Goal: Task Accomplishment & Management: Use online tool/utility

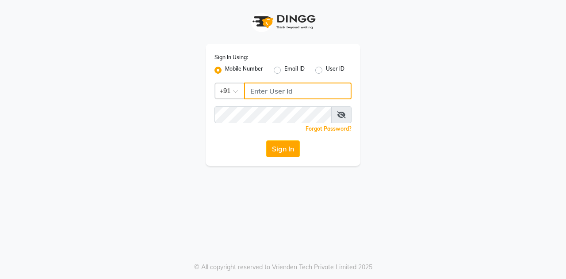
type input "7406301490"
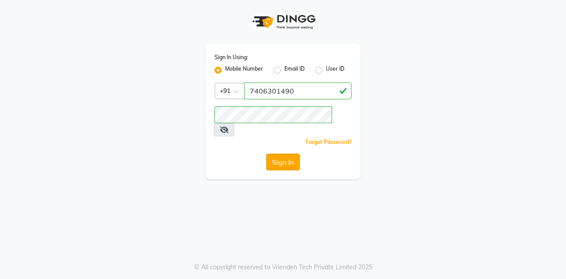
click at [289, 156] on button "Sign In" at bounding box center [283, 162] width 34 height 17
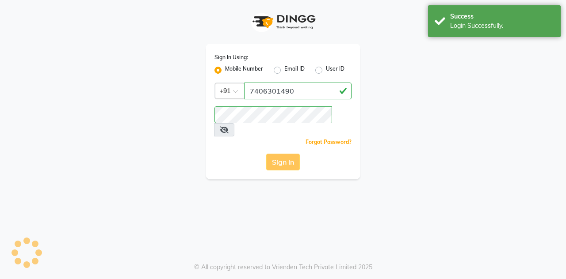
click at [289, 156] on div "Sign In" at bounding box center [282, 162] width 137 height 17
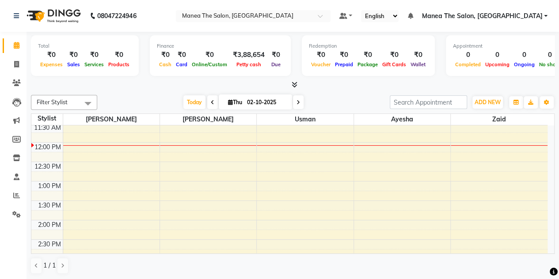
scroll to position [140, 0]
click at [95, 200] on div "8:00 AM 8:30 AM 9:00 AM 9:30 AM 10:00 AM 10:30 AM 11:00 AM 11:30 AM 12:00 PM 12…" at bounding box center [289, 238] width 516 height 505
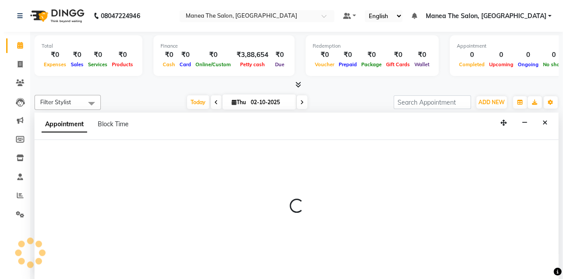
scroll to position [0, 0]
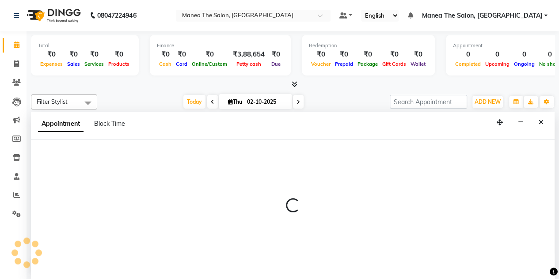
click at [95, 200] on p at bounding box center [293, 205] width 524 height 15
select select "68363"
select select "tentative"
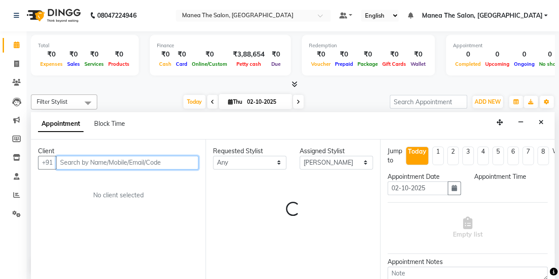
select select "810"
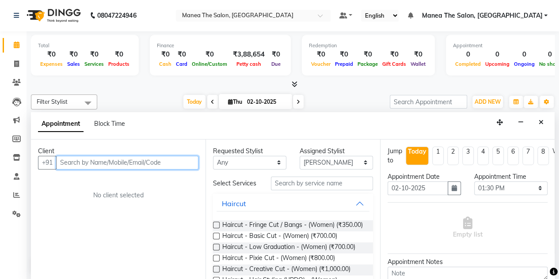
click at [120, 161] on input "text" at bounding box center [127, 163] width 142 height 14
click at [365, 243] on div "Haircut - Basic Cut - (Women) (₹700.00)" at bounding box center [293, 237] width 160 height 11
click at [76, 162] on input "text" at bounding box center [127, 163] width 142 height 14
type input "9673117977"
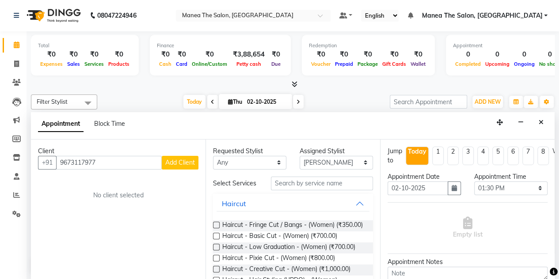
click at [187, 159] on span "Add Client" at bounding box center [180, 163] width 30 height 8
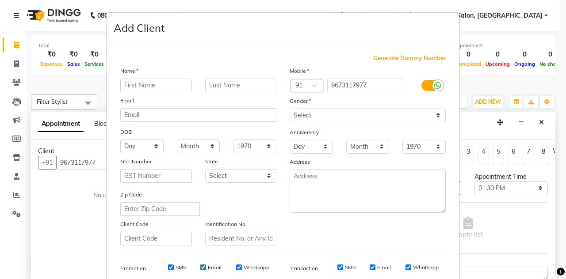
click at [164, 84] on input "text" at bounding box center [156, 86] width 72 height 14
type input "piya"
click at [293, 114] on select "Select [DEMOGRAPHIC_DATA] [DEMOGRAPHIC_DATA] Other Prefer Not To Say" at bounding box center [367, 116] width 156 height 14
select select "[DEMOGRAPHIC_DATA]"
click at [289, 109] on select "Select [DEMOGRAPHIC_DATA] [DEMOGRAPHIC_DATA] Other Prefer Not To Say" at bounding box center [367, 116] width 156 height 14
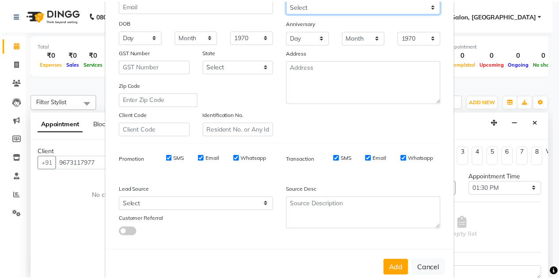
scroll to position [127, 0]
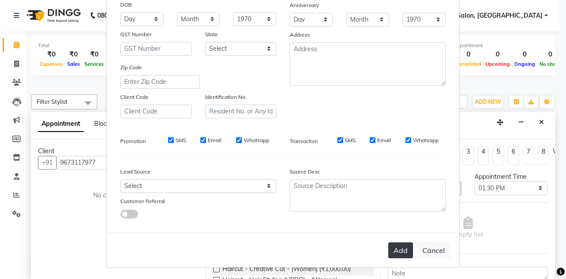
click at [394, 253] on button "Add" at bounding box center [400, 251] width 25 height 16
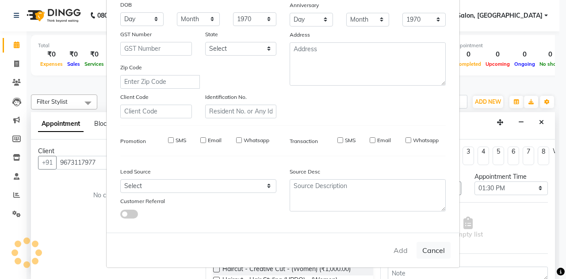
select select
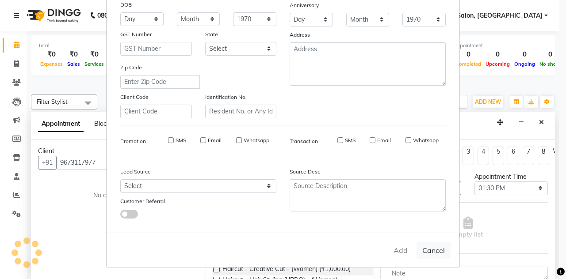
select select
checkbox input "false"
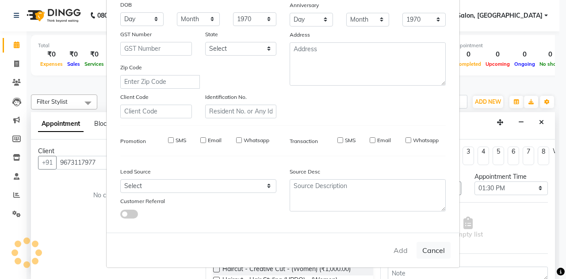
checkbox input "false"
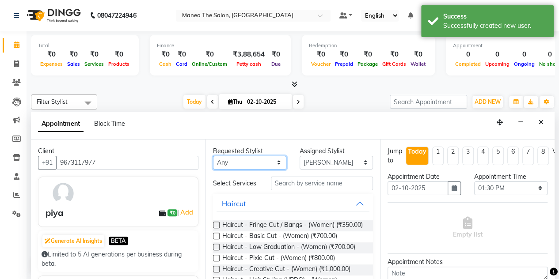
click at [259, 161] on select "Any [PERSON_NAME] [PERSON_NAME] zaid" at bounding box center [249, 163] width 73 height 14
select select "68363"
click at [213, 156] on select "Any [PERSON_NAME] [PERSON_NAME] zaid" at bounding box center [249, 163] width 73 height 14
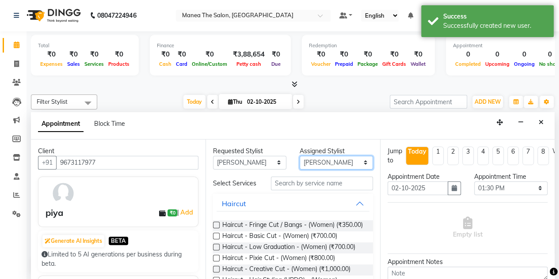
click at [325, 161] on select "Select aalam [PERSON_NAME] [PERSON_NAME] zaid" at bounding box center [336, 163] width 73 height 14
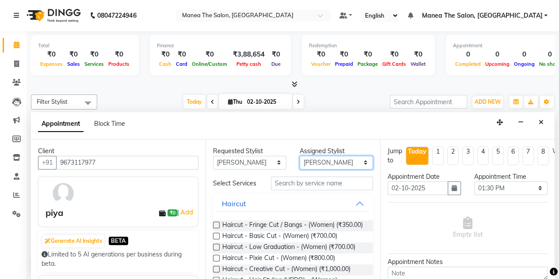
click at [300, 156] on select "Select aalam [PERSON_NAME] [PERSON_NAME] zaid" at bounding box center [336, 163] width 73 height 14
click at [359, 160] on select "Select aalam [PERSON_NAME] [PERSON_NAME] zaid" at bounding box center [336, 163] width 73 height 14
click at [300, 156] on select "Select aalam [PERSON_NAME] [PERSON_NAME] zaid" at bounding box center [336, 163] width 73 height 14
click at [355, 164] on select "Select aalam [PERSON_NAME] [PERSON_NAME] zaid" at bounding box center [336, 163] width 73 height 14
click at [300, 156] on select "Select aalam [PERSON_NAME] [PERSON_NAME] zaid" at bounding box center [336, 163] width 73 height 14
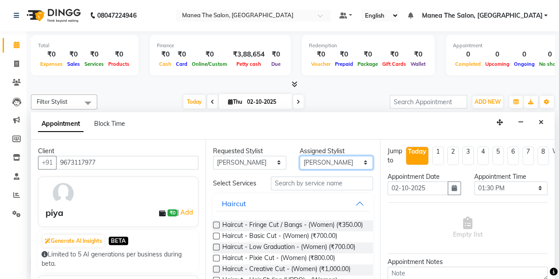
click at [358, 160] on select "Select aalam [PERSON_NAME] [PERSON_NAME] zaid" at bounding box center [336, 163] width 73 height 14
select select "68363"
click at [300, 156] on select "Select aalam [PERSON_NAME] [PERSON_NAME] zaid" at bounding box center [336, 163] width 73 height 14
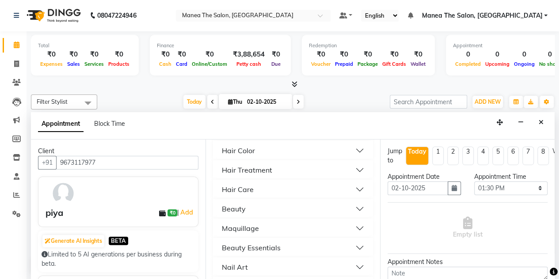
scroll to position [377, 0]
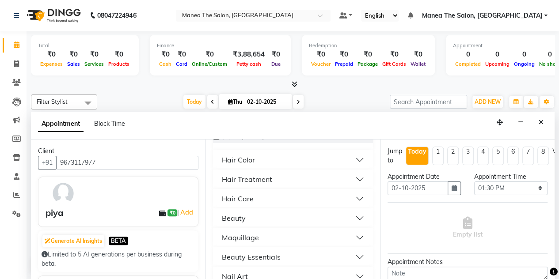
click at [353, 187] on button "Hair Treatment" at bounding box center [293, 179] width 153 height 16
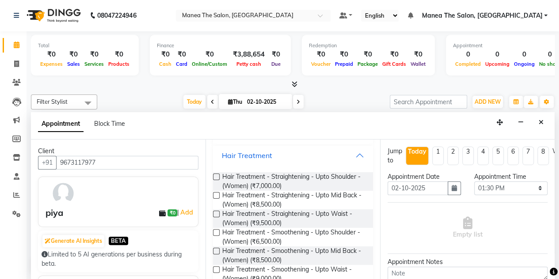
scroll to position [401, 0]
click at [217, 198] on label at bounding box center [216, 195] width 7 height 7
click at [217, 199] on input "checkbox" at bounding box center [216, 196] width 6 height 6
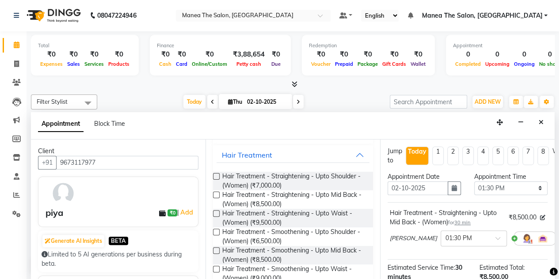
click at [217, 198] on label at bounding box center [216, 195] width 7 height 7
click at [217, 199] on input "checkbox" at bounding box center [216, 196] width 6 height 6
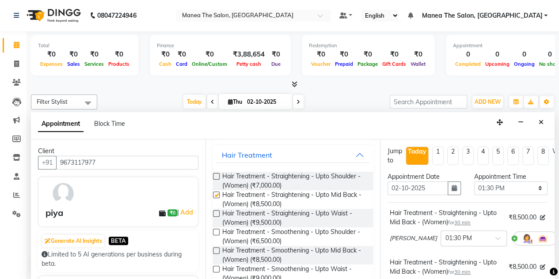
checkbox input "false"
click at [453, 151] on li "2" at bounding box center [452, 156] width 11 height 19
type input "[DATE]"
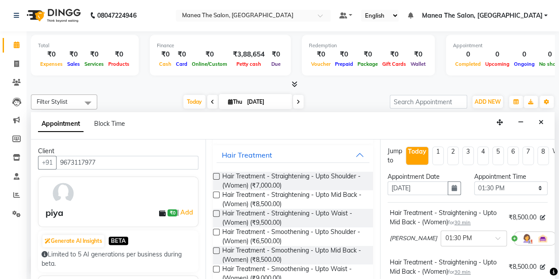
select select "810"
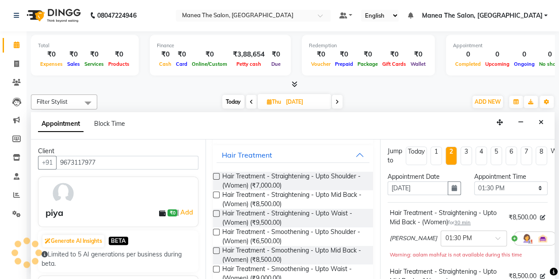
scroll to position [154, 0]
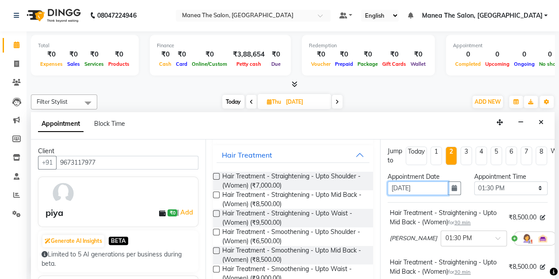
click at [431, 185] on input "[DATE]" at bounding box center [418, 189] width 61 height 14
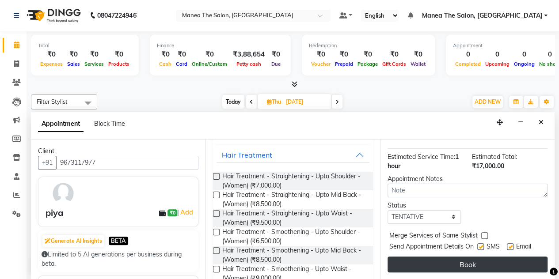
click at [418, 257] on button "Book" at bounding box center [468, 265] width 160 height 16
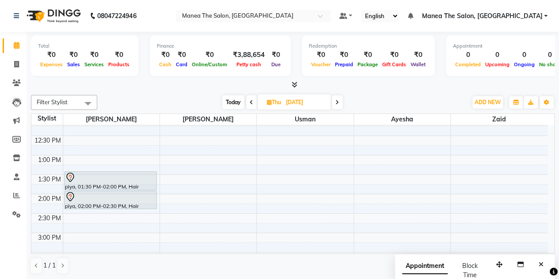
scroll to position [250, 0]
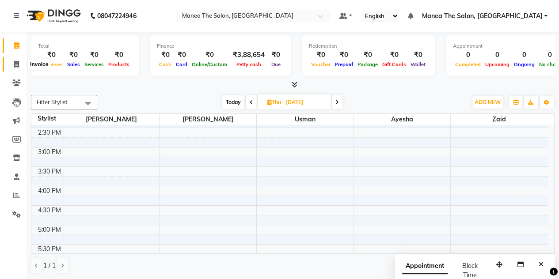
click at [18, 67] on icon at bounding box center [16, 64] width 5 height 7
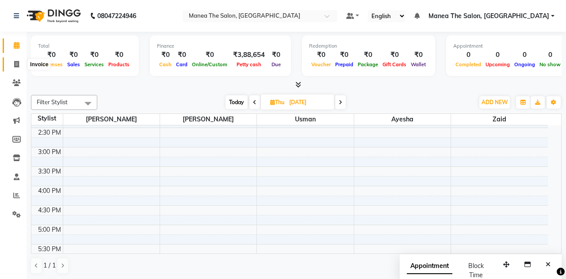
select select "service"
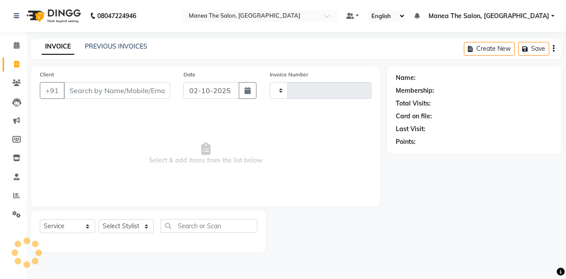
type input "1859"
select select "7688"
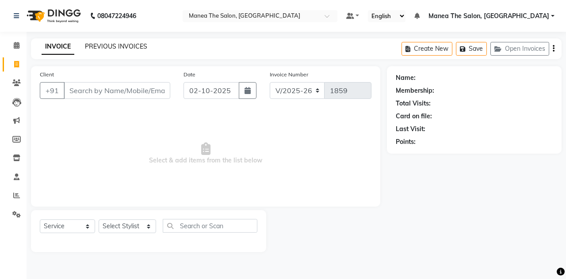
click at [103, 42] on link "PREVIOUS INVOICES" at bounding box center [116, 46] width 62 height 8
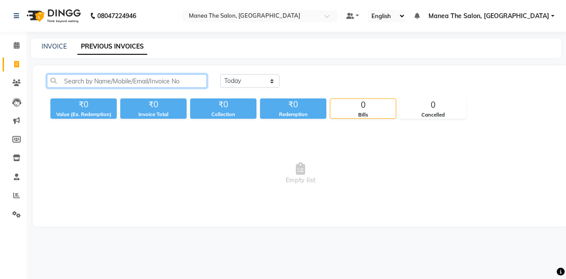
click at [93, 78] on input "text" at bounding box center [127, 81] width 160 height 14
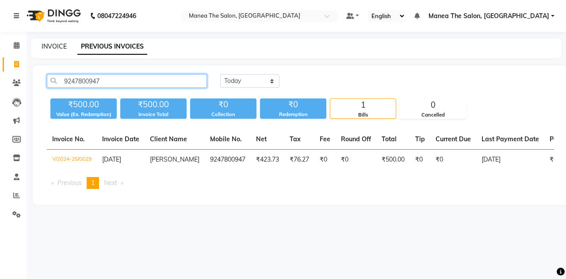
type input "9247800947"
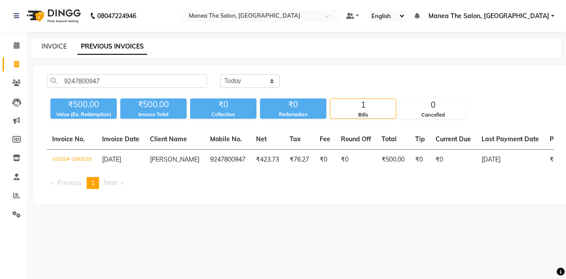
click at [54, 47] on link "INVOICE" at bounding box center [54, 46] width 25 height 8
select select "service"
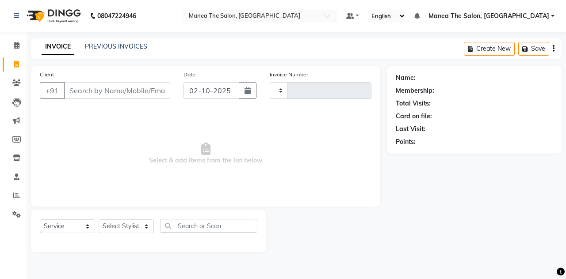
type input "1859"
select select "7688"
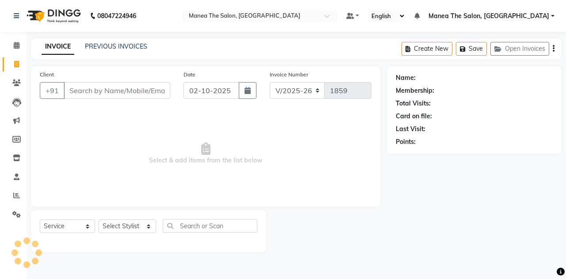
click at [76, 90] on input "Client" at bounding box center [117, 90] width 107 height 17
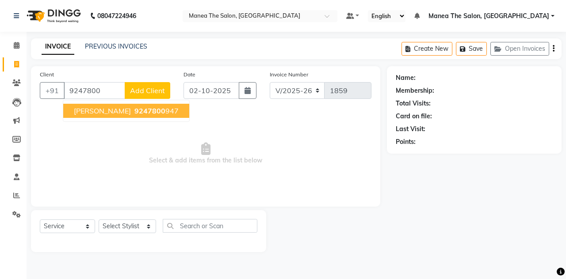
click at [90, 109] on span "[PERSON_NAME]" at bounding box center [102, 111] width 57 height 9
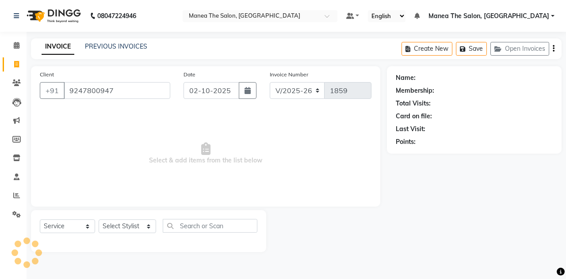
type input "9247800947"
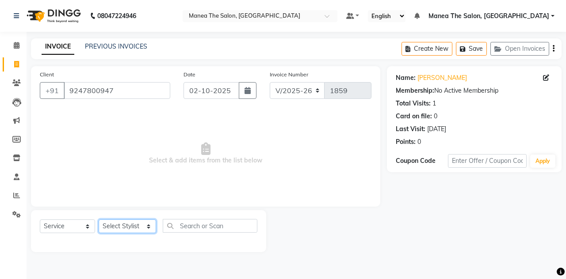
click at [125, 224] on select "Select Stylist aalam [PERSON_NAME] [PERSON_NAME] The Salon, [GEOGRAPHIC_DATA] […" at bounding box center [127, 227] width 57 height 14
select select "80475"
click at [99, 220] on select "Select Stylist aalam [PERSON_NAME] [PERSON_NAME] The Salon, [GEOGRAPHIC_DATA] […" at bounding box center [127, 227] width 57 height 14
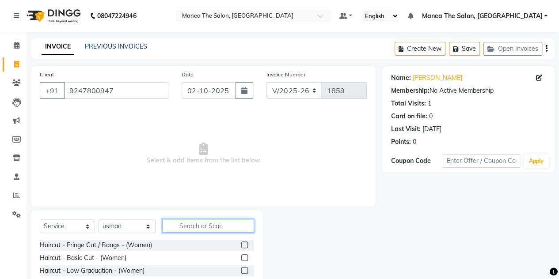
click at [206, 225] on input "text" at bounding box center [208, 226] width 92 height 14
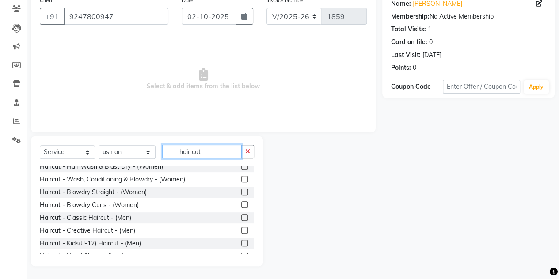
scroll to position [108, 0]
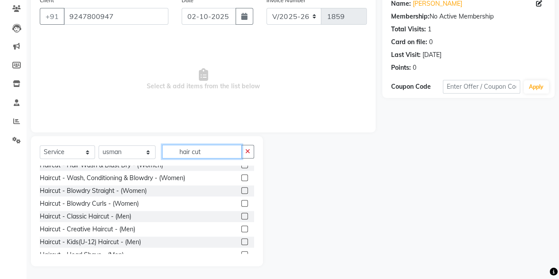
type input "hair cut"
click at [241, 214] on label at bounding box center [244, 216] width 7 height 7
click at [241, 214] on input "checkbox" at bounding box center [244, 217] width 6 height 6
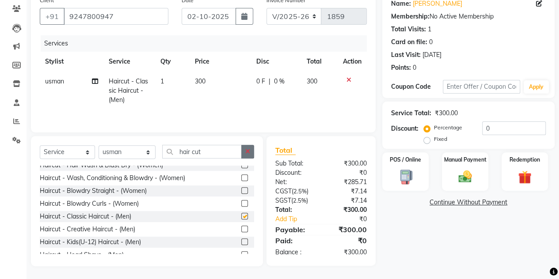
checkbox input "false"
click at [251, 146] on button "button" at bounding box center [247, 152] width 13 height 14
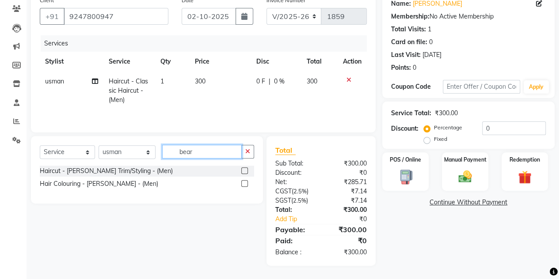
scroll to position [0, 0]
type input "beard"
click at [244, 170] on label at bounding box center [244, 171] width 7 height 7
click at [244, 170] on input "checkbox" at bounding box center [244, 172] width 6 height 6
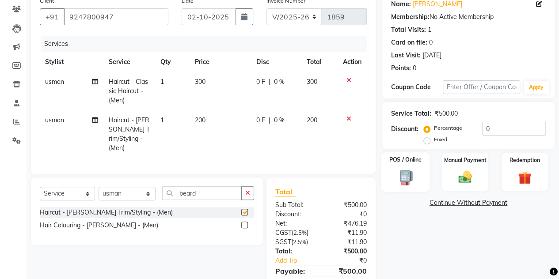
checkbox input "false"
click at [453, 167] on div "Manual Payment" at bounding box center [465, 172] width 48 height 40
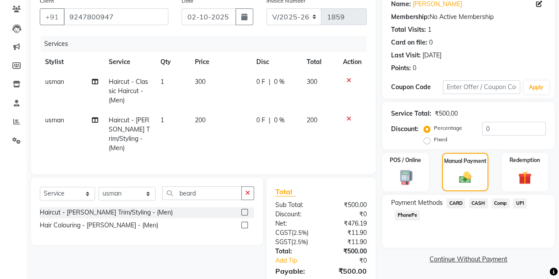
click at [522, 203] on span "UPI" at bounding box center [520, 203] width 14 height 10
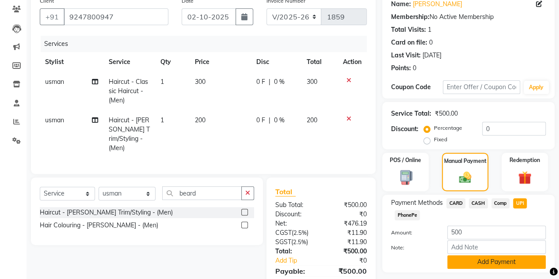
click at [485, 260] on button "Add Payment" at bounding box center [496, 262] width 99 height 14
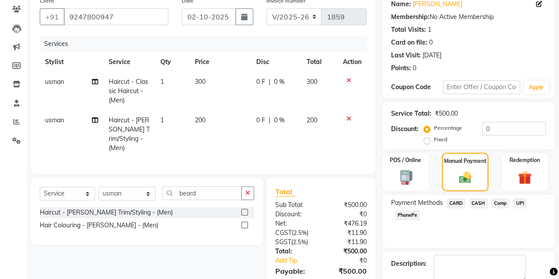
scroll to position [131, 0]
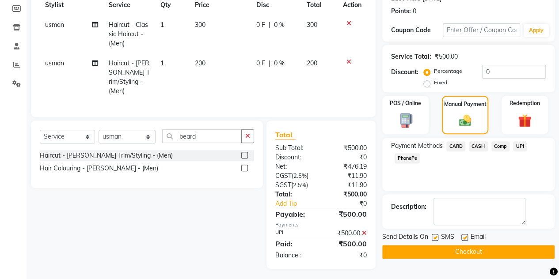
click at [473, 248] on button "Checkout" at bounding box center [468, 252] width 172 height 14
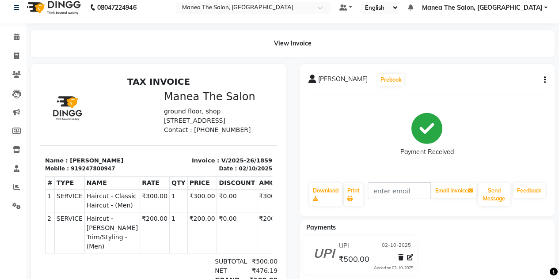
scroll to position [8, 0]
click at [14, 187] on icon at bounding box center [16, 187] width 7 height 7
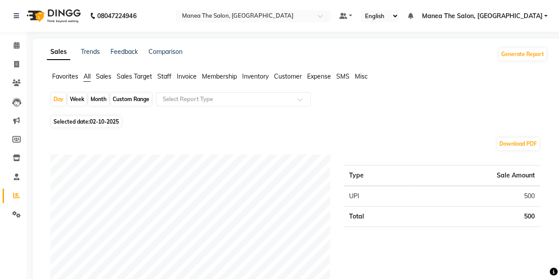
click at [100, 100] on div "Month" at bounding box center [98, 99] width 20 height 12
select select "10"
select select "2025"
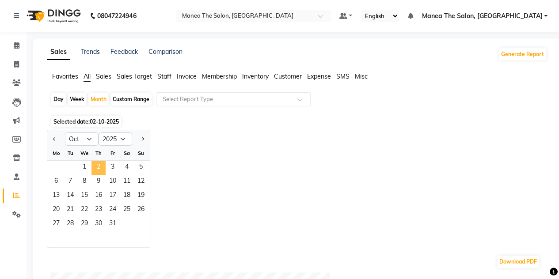
click at [97, 165] on span "2" at bounding box center [98, 168] width 14 height 14
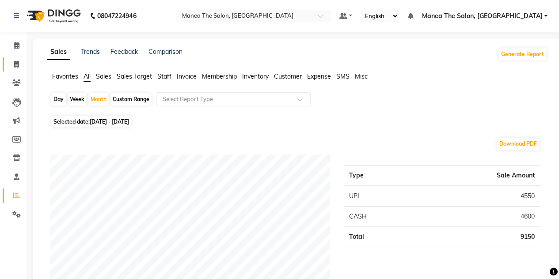
click at [19, 71] on link "Invoice" at bounding box center [13, 64] width 21 height 15
select select "service"
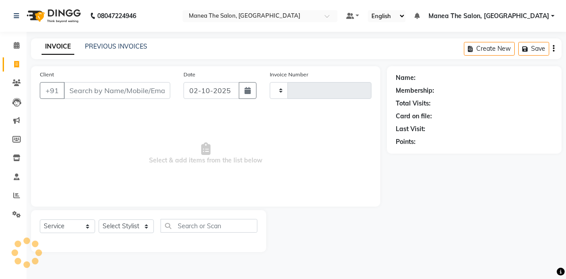
type input "1860"
select select "7688"
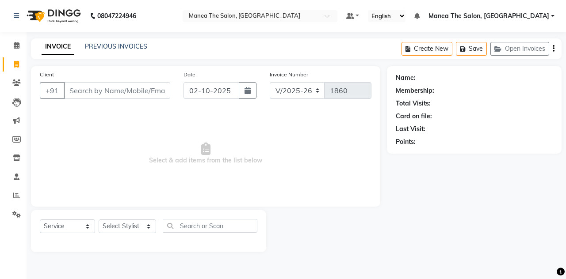
click at [19, 71] on link "Invoice" at bounding box center [13, 64] width 21 height 15
select select "service"
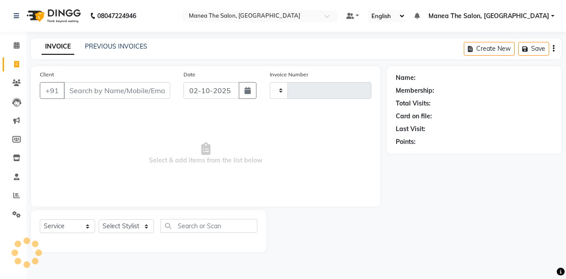
type input "9"
type input "1860"
select select "7688"
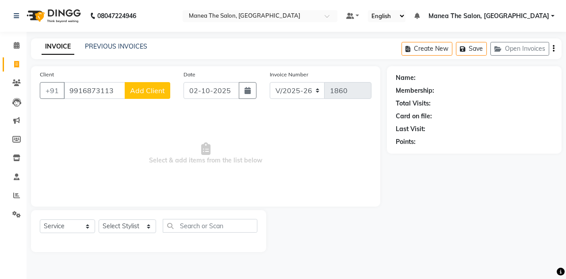
type input "9916873113"
click at [140, 91] on span "Add Client" at bounding box center [147, 90] width 35 height 9
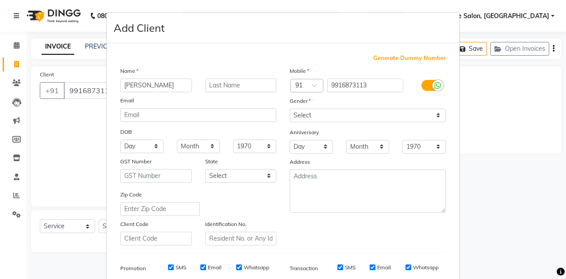
type input "[PERSON_NAME]"
click at [300, 117] on select "Select [DEMOGRAPHIC_DATA] [DEMOGRAPHIC_DATA] Other Prefer Not To Say" at bounding box center [367, 116] width 156 height 14
select select "[DEMOGRAPHIC_DATA]"
click at [289, 109] on select "Select [DEMOGRAPHIC_DATA] [DEMOGRAPHIC_DATA] Other Prefer Not To Say" at bounding box center [367, 116] width 156 height 14
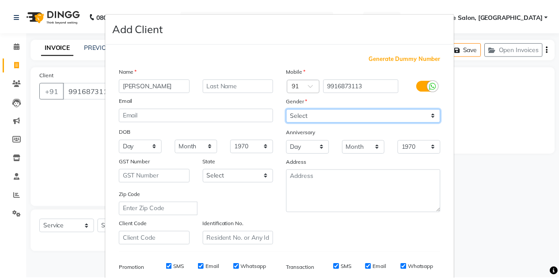
scroll to position [127, 0]
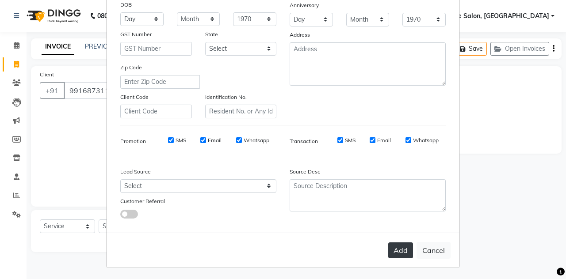
click at [396, 247] on button "Add" at bounding box center [400, 251] width 25 height 16
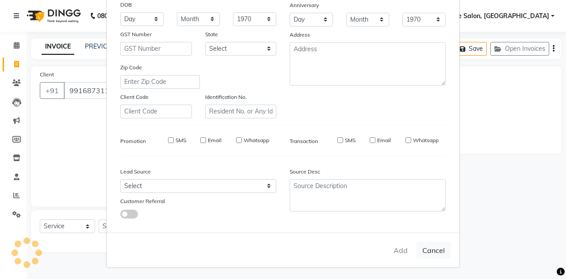
select select
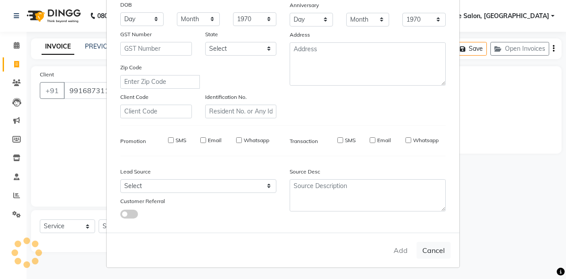
select select
checkbox input "false"
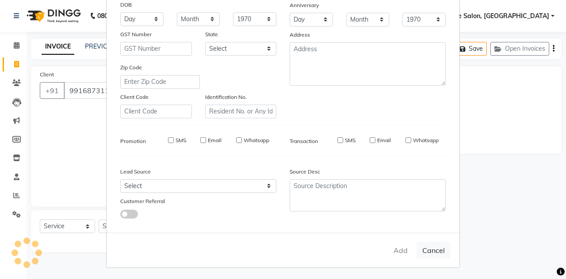
checkbox input "false"
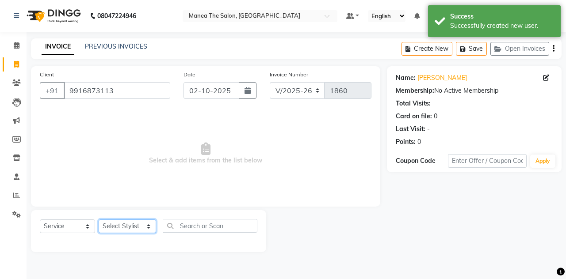
click at [147, 227] on select "Select Stylist aalam [PERSON_NAME] [PERSON_NAME] The Salon, [GEOGRAPHIC_DATA] […" at bounding box center [127, 227] width 57 height 14
select select "93393"
click at [99, 220] on select "Select Stylist aalam [PERSON_NAME] [PERSON_NAME] The Salon, [GEOGRAPHIC_DATA] […" at bounding box center [127, 227] width 57 height 14
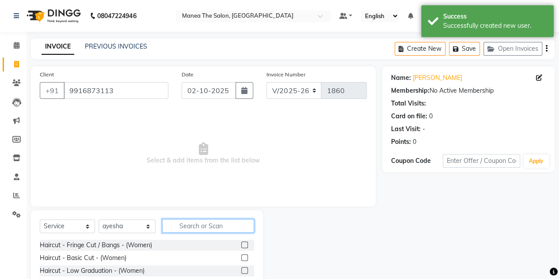
click at [192, 224] on input "text" at bounding box center [208, 226] width 92 height 14
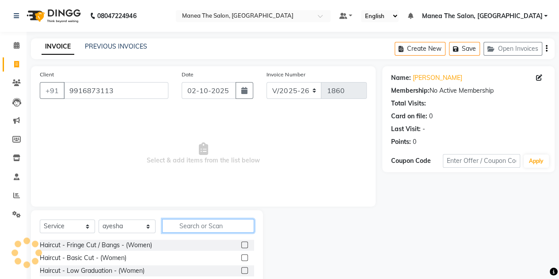
scroll to position [49, 0]
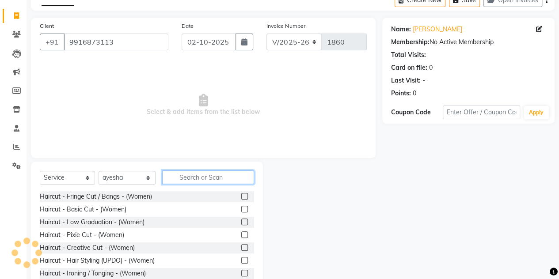
click at [192, 177] on input "text" at bounding box center [208, 178] width 92 height 14
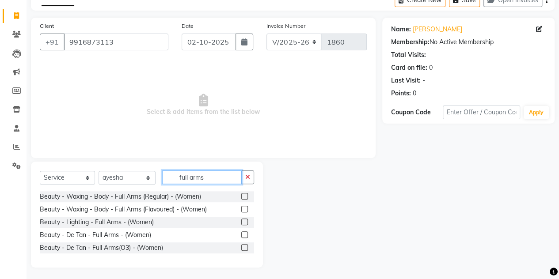
scroll to position [50, 0]
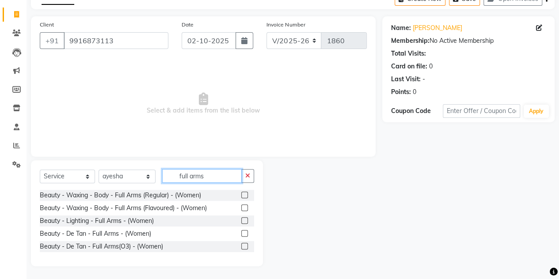
type input "full arms"
click at [244, 205] on label at bounding box center [244, 208] width 7 height 7
click at [244, 206] on input "checkbox" at bounding box center [244, 209] width 6 height 6
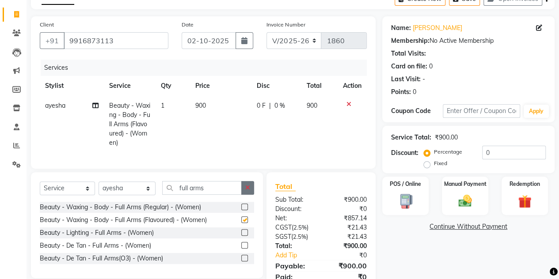
checkbox input "false"
click at [246, 191] on icon "button" at bounding box center [247, 188] width 5 height 6
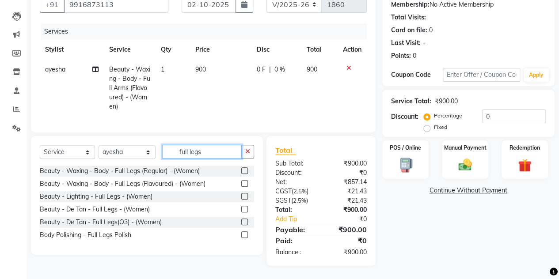
scroll to position [92, 0]
type input "full legs"
click at [244, 185] on label at bounding box center [244, 183] width 7 height 7
click at [244, 185] on input "checkbox" at bounding box center [244, 184] width 6 height 6
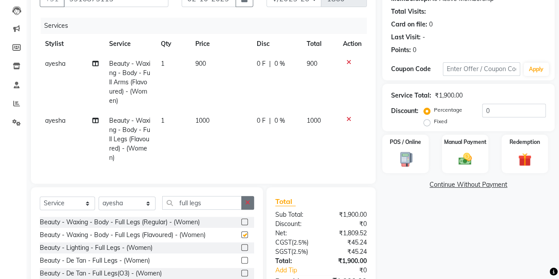
checkbox input "false"
click at [243, 210] on button "button" at bounding box center [247, 203] width 13 height 14
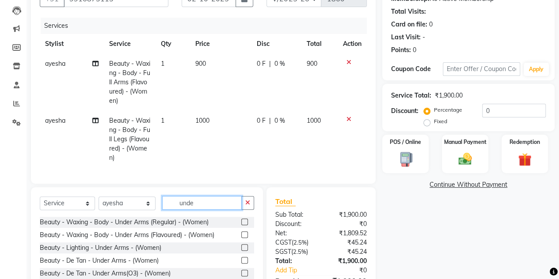
scroll to position [134, 0]
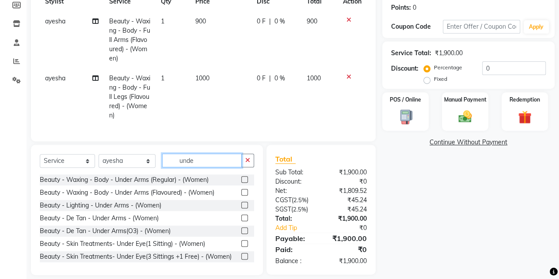
type input "unde"
click at [241, 196] on label at bounding box center [244, 192] width 7 height 7
click at [241, 196] on input "checkbox" at bounding box center [244, 193] width 6 height 6
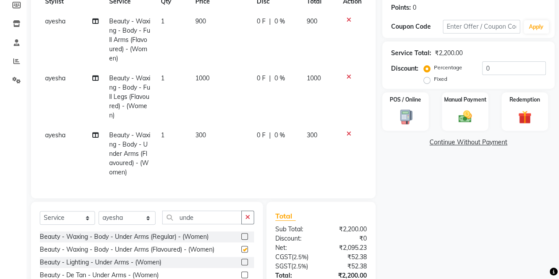
checkbox input "false"
click at [451, 123] on div "Manual Payment" at bounding box center [465, 111] width 48 height 40
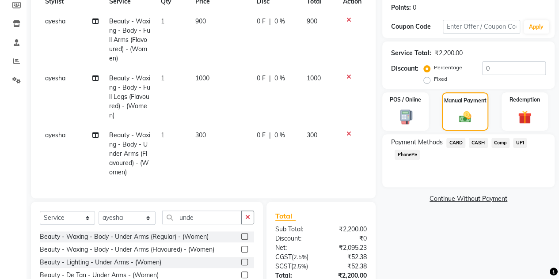
click at [522, 140] on span "UPI" at bounding box center [520, 143] width 14 height 10
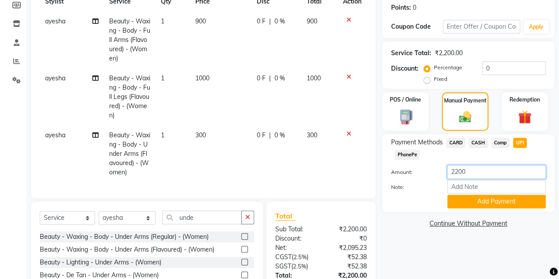
click at [455, 172] on input "2200" at bounding box center [496, 172] width 99 height 14
type input "200"
click at [469, 200] on button "Add Payment" at bounding box center [496, 202] width 99 height 14
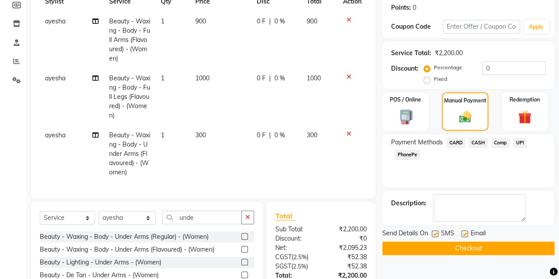
scroll to position [174, 0]
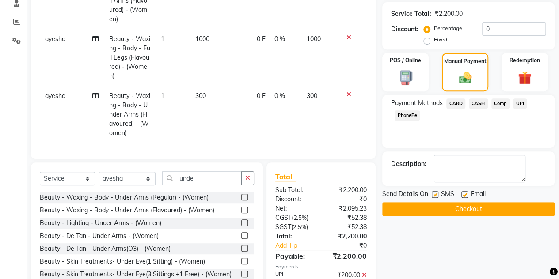
click at [479, 103] on span "CASH" at bounding box center [478, 104] width 19 height 10
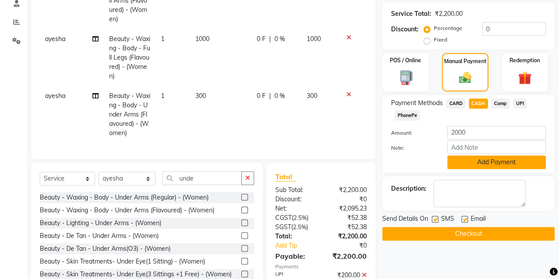
click at [477, 162] on button "Add Payment" at bounding box center [496, 163] width 99 height 14
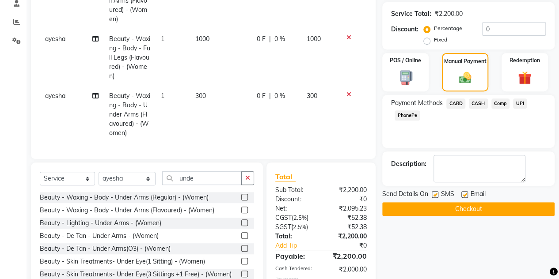
scroll to position [247, 0]
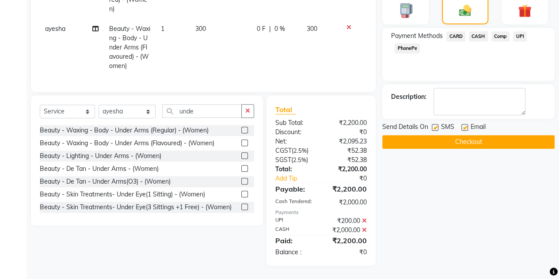
click at [452, 137] on button "Checkout" at bounding box center [468, 142] width 172 height 14
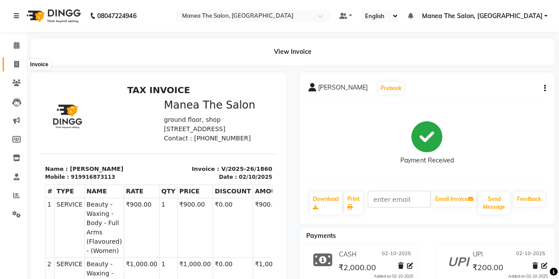
click at [13, 69] on span at bounding box center [16, 65] width 15 height 10
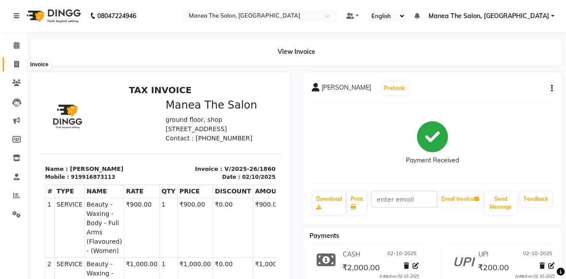
select select "service"
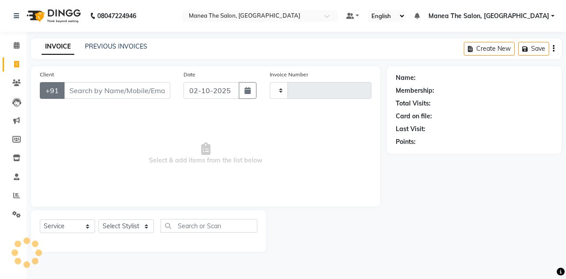
type input "1861"
select select "7688"
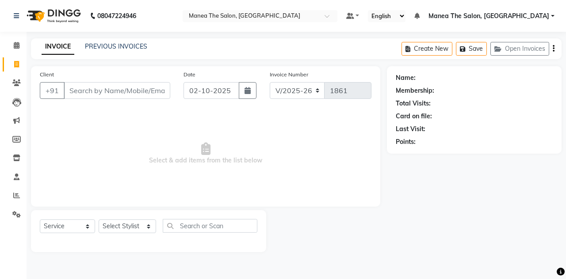
click at [77, 94] on input "Client" at bounding box center [117, 90] width 107 height 17
type input "9008815555"
click at [149, 95] on button "Add Client" at bounding box center [148, 90] width 46 height 17
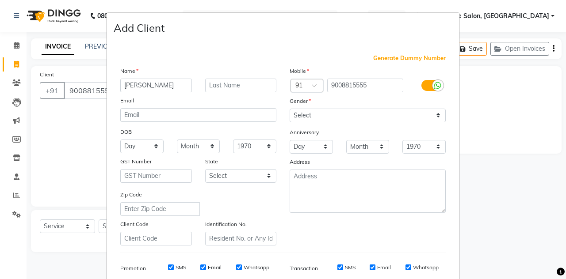
type input "[PERSON_NAME]"
click at [313, 111] on select "Select [DEMOGRAPHIC_DATA] [DEMOGRAPHIC_DATA] Other Prefer Not To Say" at bounding box center [367, 116] width 156 height 14
select select "[DEMOGRAPHIC_DATA]"
click at [289, 109] on select "Select [DEMOGRAPHIC_DATA] [DEMOGRAPHIC_DATA] Other Prefer Not To Say" at bounding box center [367, 116] width 156 height 14
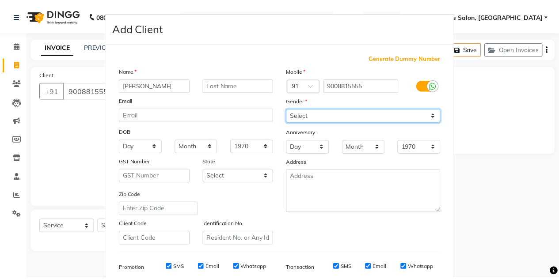
scroll to position [127, 0]
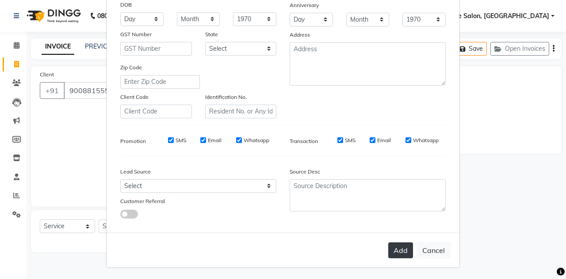
click at [391, 248] on button "Add" at bounding box center [400, 251] width 25 height 16
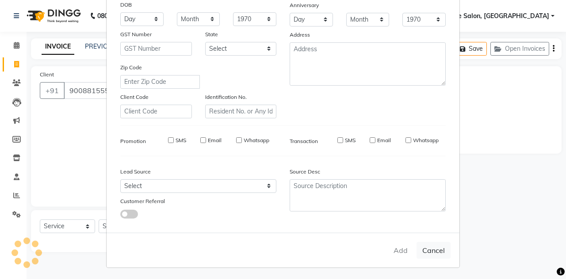
select select
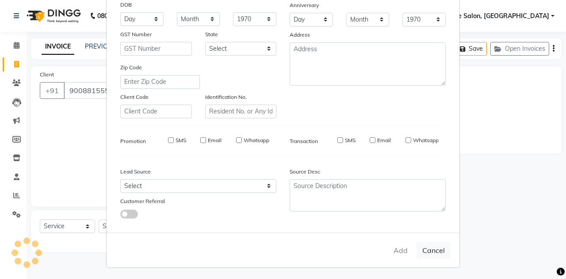
select select
checkbox input "false"
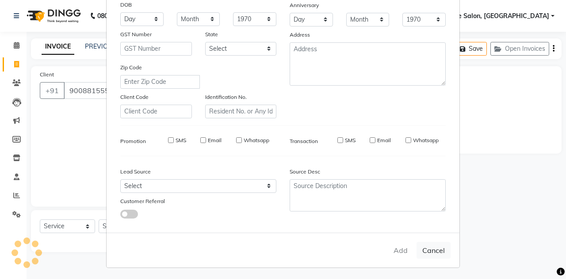
checkbox input "false"
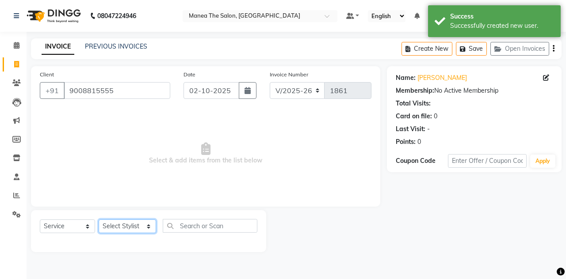
click at [139, 221] on select "Select Stylist aalam [PERSON_NAME] [PERSON_NAME] The Salon, [GEOGRAPHIC_DATA] […" at bounding box center [127, 227] width 57 height 14
select select "93394"
click at [99, 220] on select "Select Stylist aalam [PERSON_NAME] [PERSON_NAME] The Salon, [GEOGRAPHIC_DATA] […" at bounding box center [127, 227] width 57 height 14
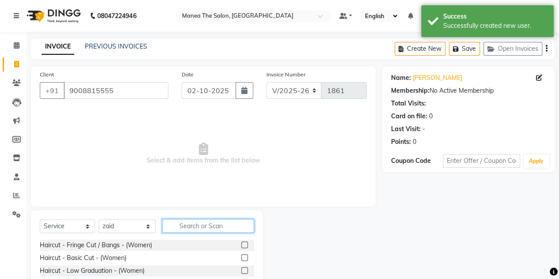
click at [190, 227] on input "text" at bounding box center [208, 226] width 92 height 14
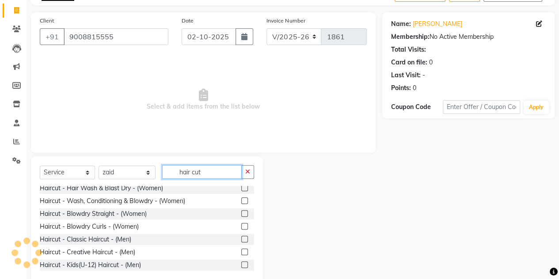
scroll to position [106, 0]
type input "hair cut"
click at [241, 237] on label at bounding box center [244, 239] width 7 height 7
click at [241, 237] on input "checkbox" at bounding box center [244, 239] width 6 height 6
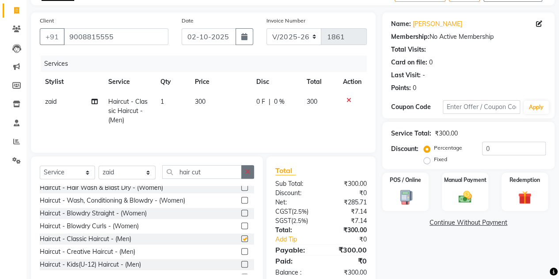
checkbox input "false"
click at [251, 175] on button "button" at bounding box center [247, 172] width 13 height 14
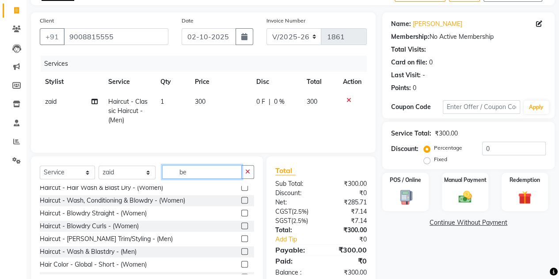
scroll to position [0, 0]
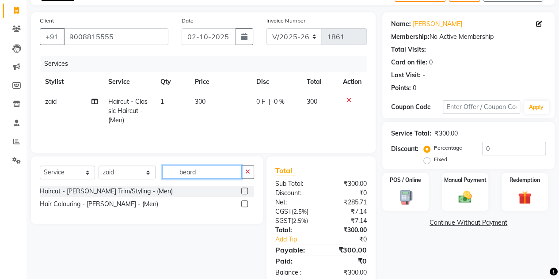
type input "beard"
click at [240, 191] on div "Haircut - [PERSON_NAME] Trim/Styling - (Men)" at bounding box center [147, 191] width 214 height 11
click at [242, 191] on label at bounding box center [244, 191] width 7 height 7
click at [242, 191] on input "checkbox" at bounding box center [244, 192] width 6 height 6
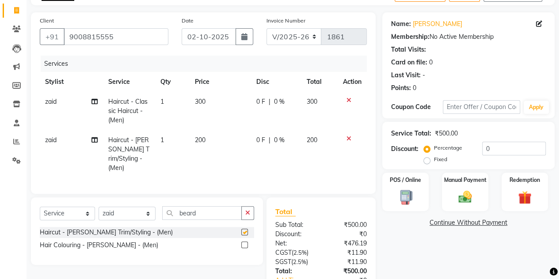
checkbox input "false"
click at [457, 209] on div "Manual Payment" at bounding box center [465, 192] width 48 height 40
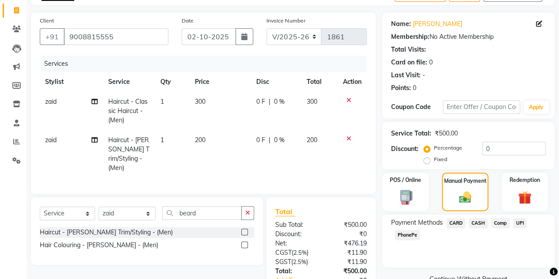
click at [521, 221] on span "UPI" at bounding box center [520, 223] width 14 height 10
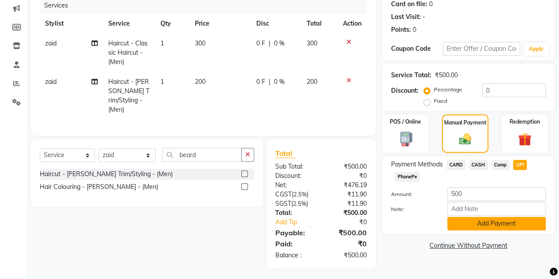
click at [485, 225] on button "Add Payment" at bounding box center [496, 224] width 99 height 14
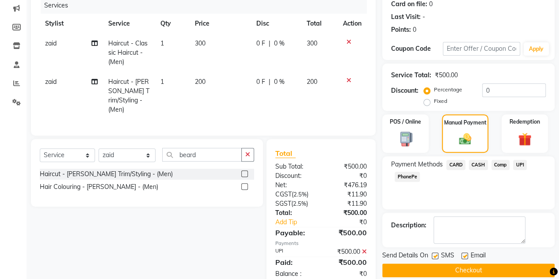
scroll to position [131, 0]
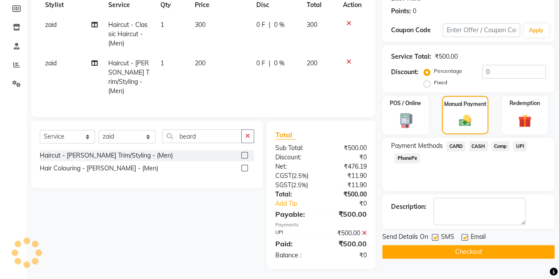
click at [466, 250] on button "Checkout" at bounding box center [468, 252] width 172 height 14
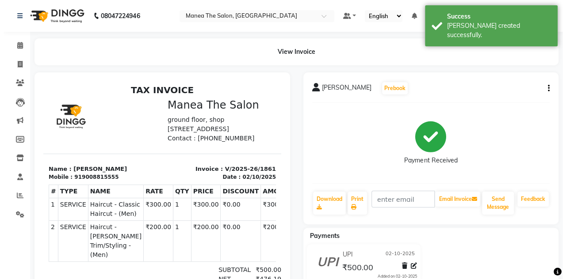
scroll to position [7, 0]
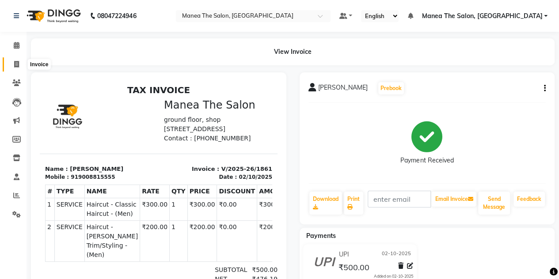
click at [18, 62] on icon at bounding box center [16, 64] width 5 height 7
select select "service"
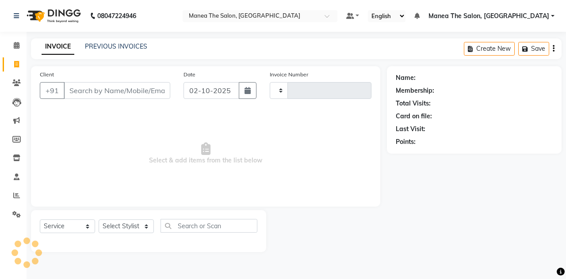
type input "1862"
select select "7688"
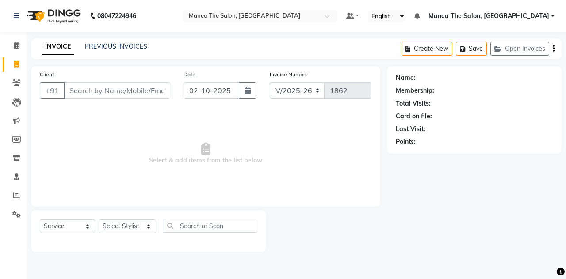
click at [109, 98] on input "Client" at bounding box center [117, 90] width 107 height 17
click at [109, 94] on input "Client" at bounding box center [117, 90] width 107 height 17
type input "7"
click at [109, 94] on input "70069" at bounding box center [94, 90] width 61 height 17
type input "7"
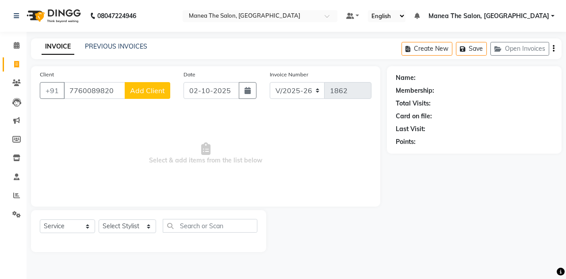
type input "7760089820"
click at [158, 95] on span "Add Client" at bounding box center [147, 90] width 35 height 9
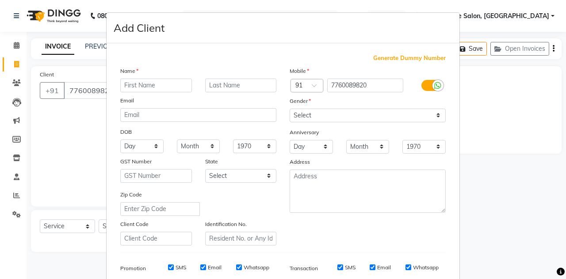
click at [156, 86] on input "text" at bounding box center [156, 86] width 72 height 14
type input "[PERSON_NAME]"
click at [301, 112] on select "Select [DEMOGRAPHIC_DATA] [DEMOGRAPHIC_DATA] Other Prefer Not To Say" at bounding box center [367, 116] width 156 height 14
click at [302, 118] on select "Select [DEMOGRAPHIC_DATA] [DEMOGRAPHIC_DATA] Other Prefer Not To Say" at bounding box center [367, 116] width 156 height 14
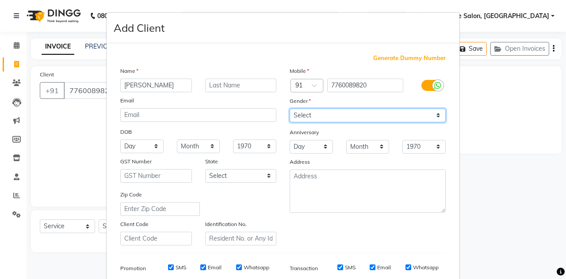
select select "[DEMOGRAPHIC_DATA]"
click at [289, 109] on select "Select [DEMOGRAPHIC_DATA] [DEMOGRAPHIC_DATA] Other Prefer Not To Say" at bounding box center [367, 116] width 156 height 14
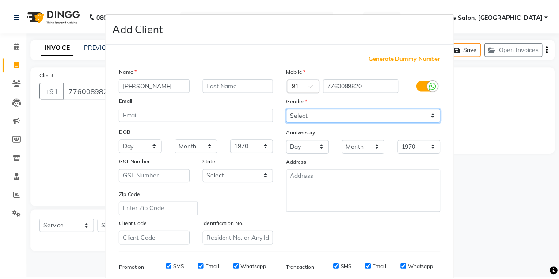
scroll to position [127, 0]
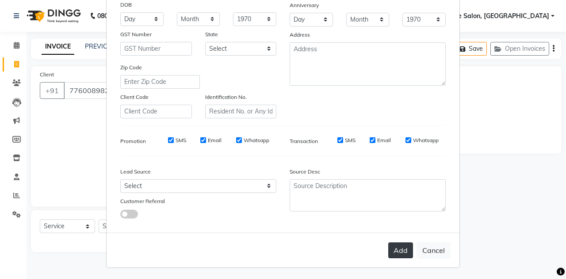
click at [389, 247] on button "Add" at bounding box center [400, 251] width 25 height 16
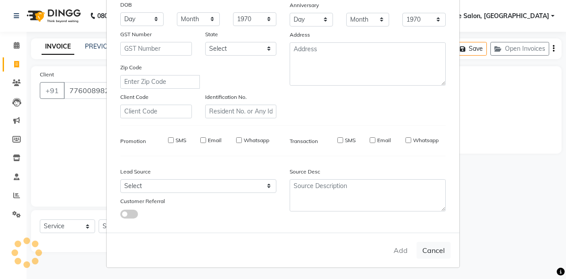
select select
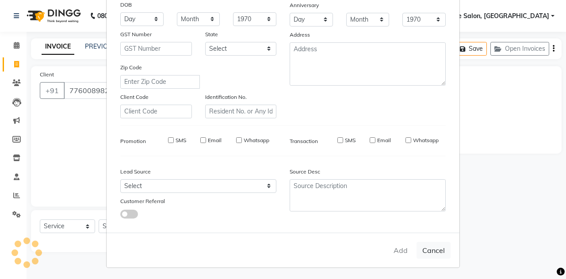
select select
checkbox input "false"
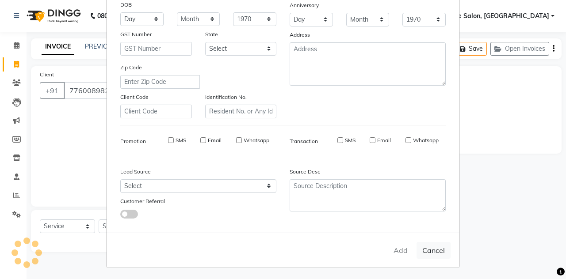
checkbox input "false"
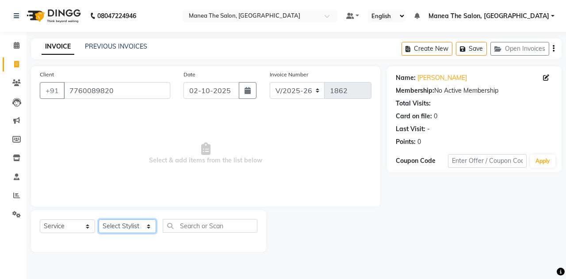
click at [139, 222] on select "Select Stylist aalam [PERSON_NAME] [PERSON_NAME] The Salon, [GEOGRAPHIC_DATA] […" at bounding box center [127, 227] width 57 height 14
select select "76827"
click at [99, 220] on select "Select Stylist aalam [PERSON_NAME] [PERSON_NAME] The Salon, [GEOGRAPHIC_DATA] […" at bounding box center [127, 227] width 57 height 14
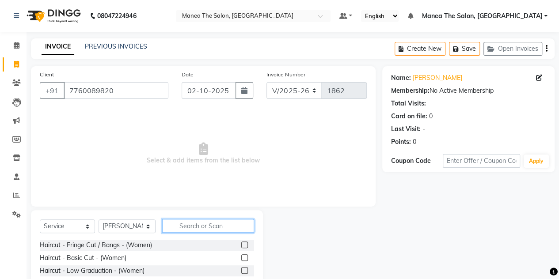
click at [186, 223] on input "text" at bounding box center [208, 226] width 92 height 14
click at [190, 223] on input "bea" at bounding box center [202, 226] width 80 height 14
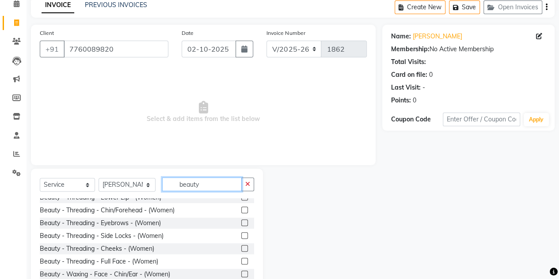
scroll to position [34, 0]
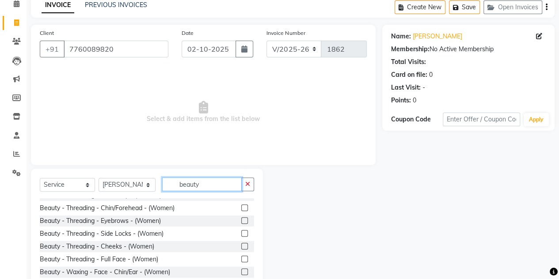
type input "beauty"
click at [241, 221] on label at bounding box center [244, 220] width 7 height 7
click at [241, 221] on input "checkbox" at bounding box center [244, 221] width 6 height 6
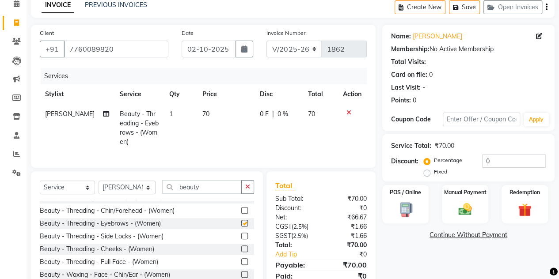
checkbox input "false"
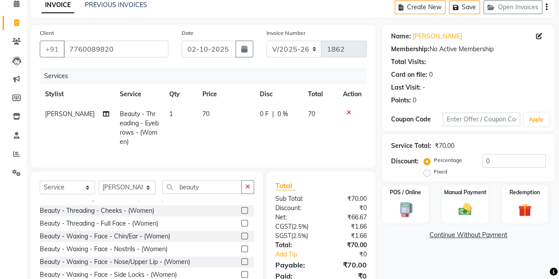
scroll to position [73, 0]
click at [241, 239] on label at bounding box center [244, 235] width 7 height 7
click at [241, 239] on input "checkbox" at bounding box center [244, 236] width 6 height 6
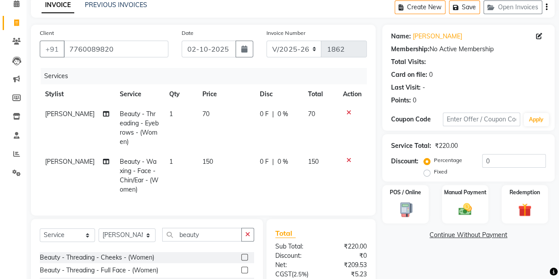
checkbox input "false"
click at [347, 160] on icon at bounding box center [348, 160] width 5 height 6
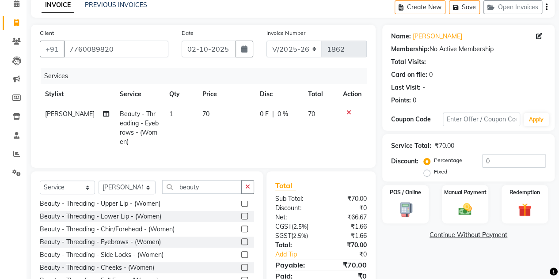
scroll to position [15, 0]
click at [241, 220] on label at bounding box center [244, 216] width 7 height 7
click at [241, 220] on input "checkbox" at bounding box center [244, 217] width 6 height 6
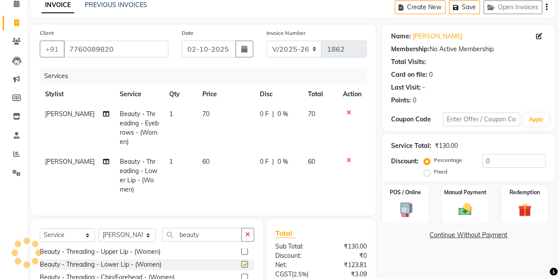
checkbox input "false"
click at [241, 249] on label at bounding box center [244, 251] width 7 height 7
click at [241, 249] on input "checkbox" at bounding box center [244, 252] width 6 height 6
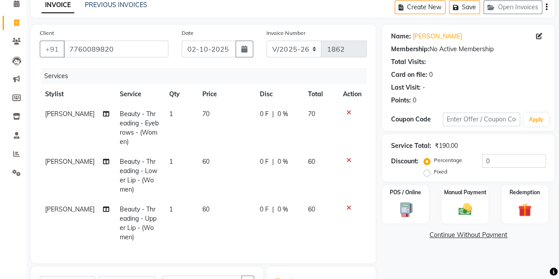
checkbox input "false"
click at [459, 198] on div "Manual Payment" at bounding box center [465, 204] width 48 height 40
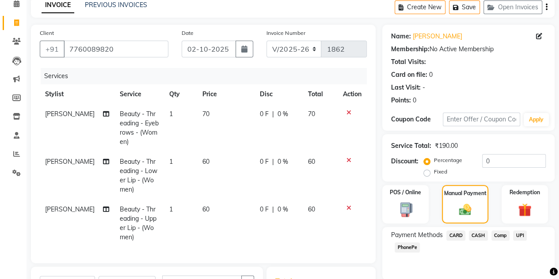
click at [478, 233] on span "CASH" at bounding box center [478, 236] width 19 height 10
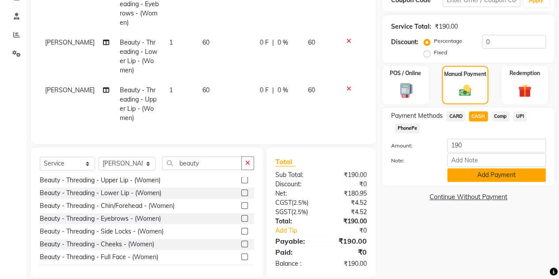
click at [504, 173] on button "Add Payment" at bounding box center [496, 175] width 99 height 14
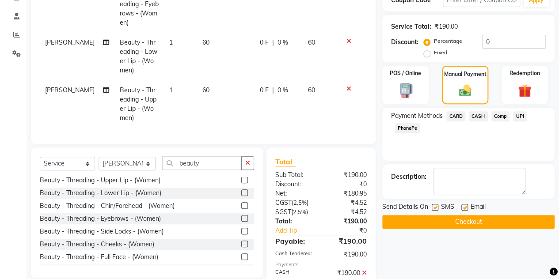
scroll to position [191, 0]
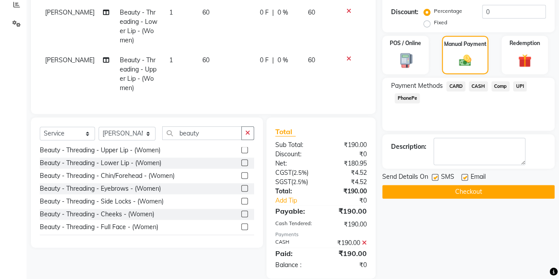
click at [472, 187] on button "Checkout" at bounding box center [468, 192] width 172 height 14
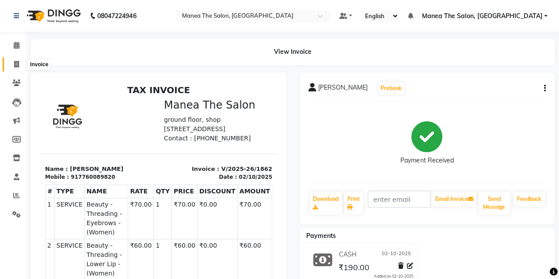
click at [12, 65] on span at bounding box center [16, 65] width 15 height 10
select select "service"
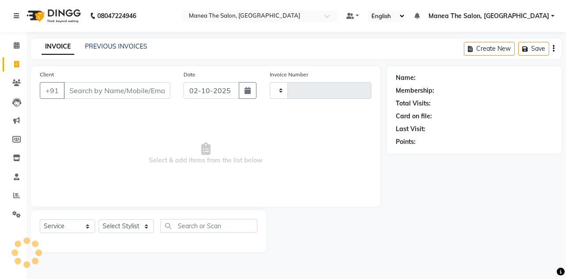
type input "1863"
select select "7688"
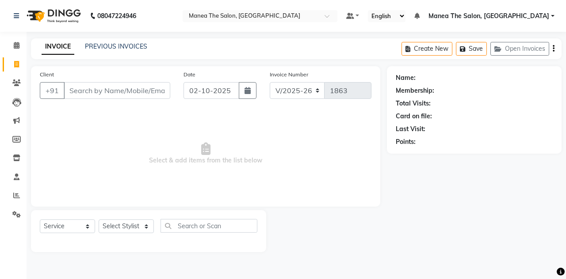
click at [109, 91] on input "Client" at bounding box center [117, 90] width 107 height 17
type input "8951162737"
click at [156, 94] on span "Add Client" at bounding box center [147, 90] width 35 height 9
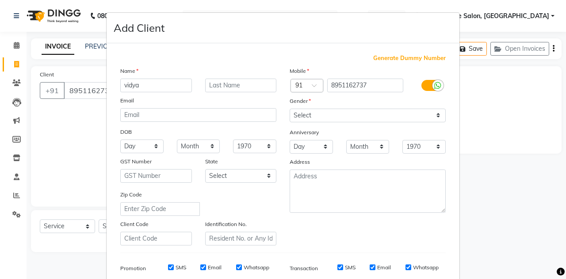
type input "vidya"
click at [245, 86] on input "text" at bounding box center [241, 86] width 72 height 14
type input "patil"
click at [299, 113] on select "Select [DEMOGRAPHIC_DATA] [DEMOGRAPHIC_DATA] Other Prefer Not To Say" at bounding box center [367, 116] width 156 height 14
select select "[DEMOGRAPHIC_DATA]"
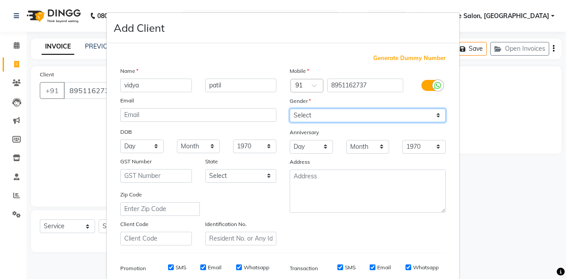
click at [289, 109] on select "Select [DEMOGRAPHIC_DATA] [DEMOGRAPHIC_DATA] Other Prefer Not To Say" at bounding box center [367, 116] width 156 height 14
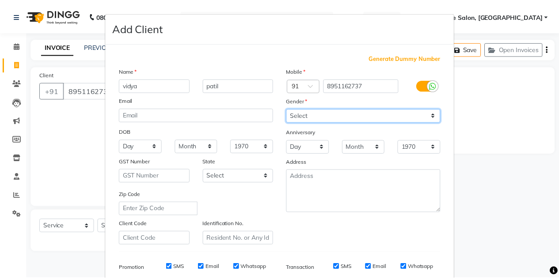
scroll to position [127, 0]
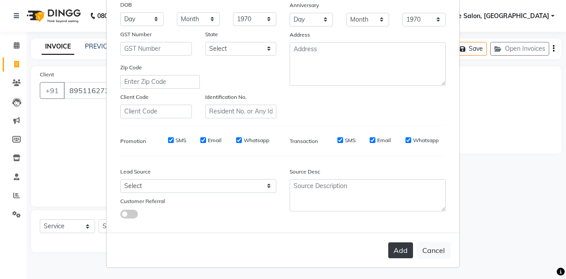
click at [397, 247] on button "Add" at bounding box center [400, 251] width 25 height 16
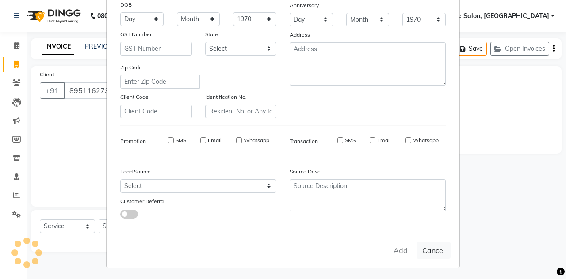
select select
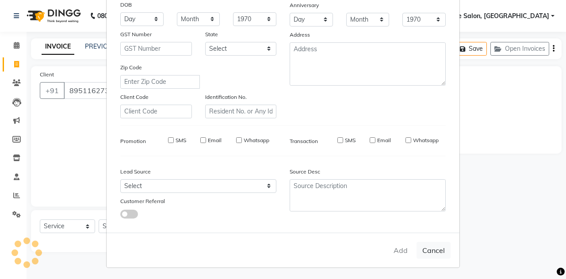
select select
checkbox input "false"
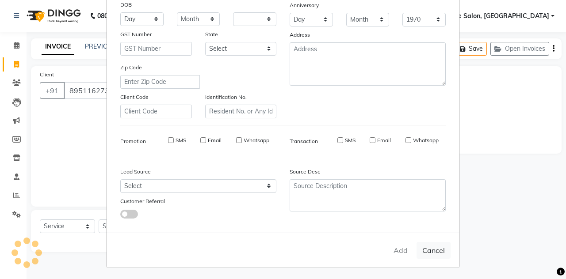
checkbox input "false"
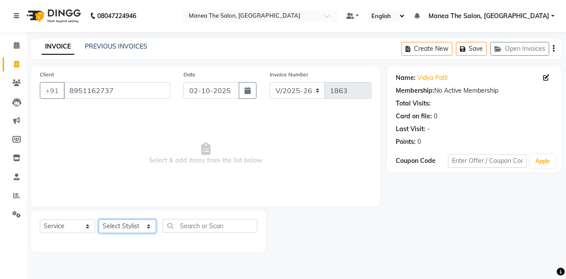
click at [139, 221] on select "Select Stylist aalam [PERSON_NAME] [PERSON_NAME] The Salon, [GEOGRAPHIC_DATA] […" at bounding box center [127, 227] width 57 height 14
select select "93393"
click at [99, 220] on select "Select Stylist aalam [PERSON_NAME] [PERSON_NAME] The Salon, [GEOGRAPHIC_DATA] […" at bounding box center [127, 227] width 57 height 14
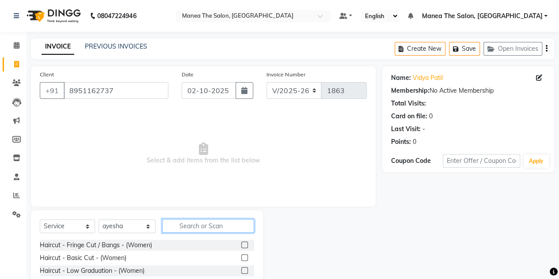
click at [199, 224] on input "text" at bounding box center [208, 226] width 92 height 14
type input "n"
type input "beauty"
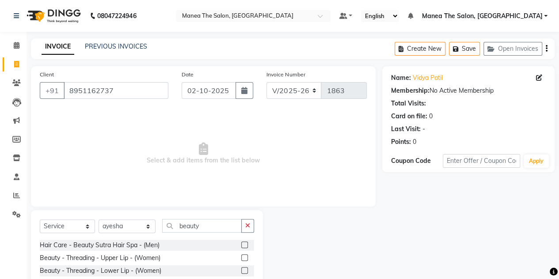
click at [241, 256] on label at bounding box center [244, 258] width 7 height 7
click at [241, 256] on input "checkbox" at bounding box center [244, 258] width 6 height 6
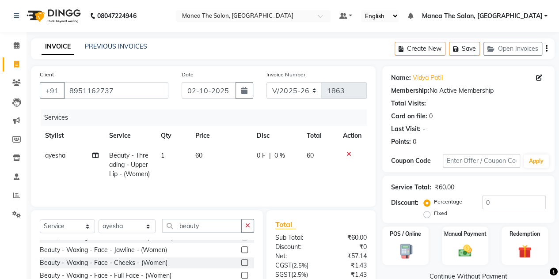
checkbox input "false"
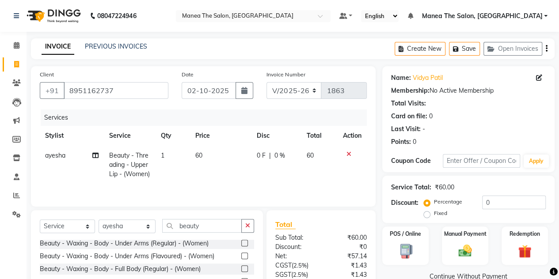
scroll to position [315, 0]
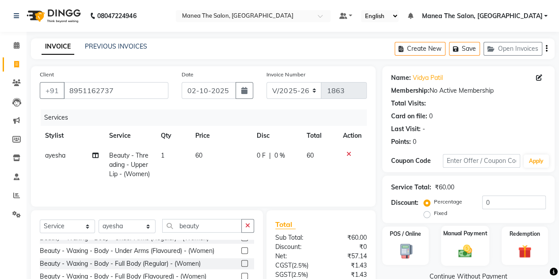
click at [445, 259] on div "Manual Payment" at bounding box center [465, 246] width 48 height 40
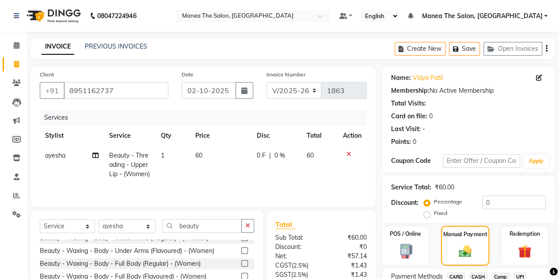
scroll to position [84, 0]
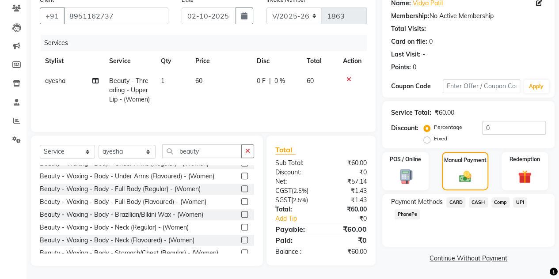
click at [522, 198] on span "UPI" at bounding box center [520, 203] width 14 height 10
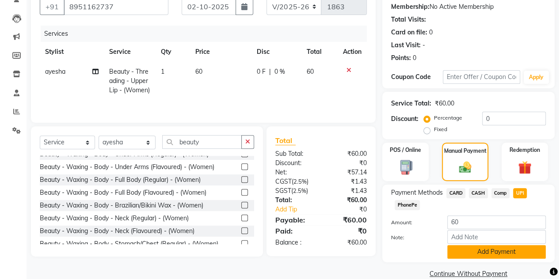
click at [466, 256] on button "Add Payment" at bounding box center [496, 252] width 99 height 14
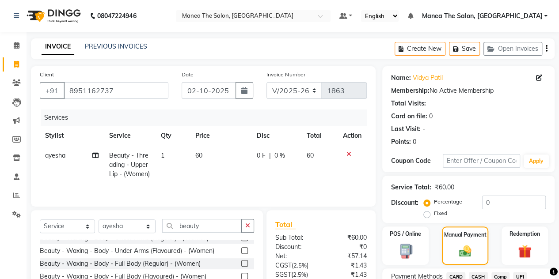
scroll to position [49, 0]
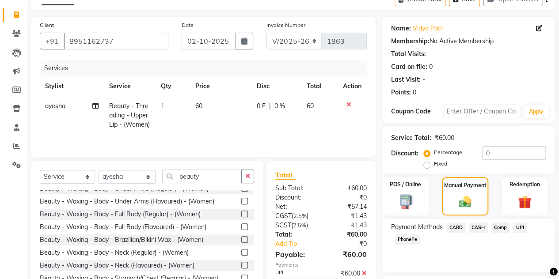
click at [519, 226] on span "UPI" at bounding box center [520, 228] width 14 height 10
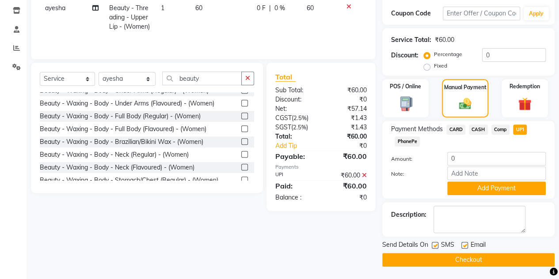
click at [479, 260] on button "Checkout" at bounding box center [468, 260] width 172 height 14
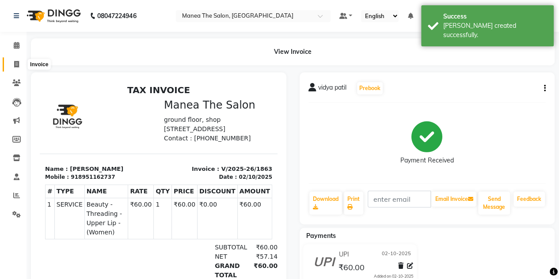
click at [16, 65] on icon at bounding box center [16, 64] width 5 height 7
select select "service"
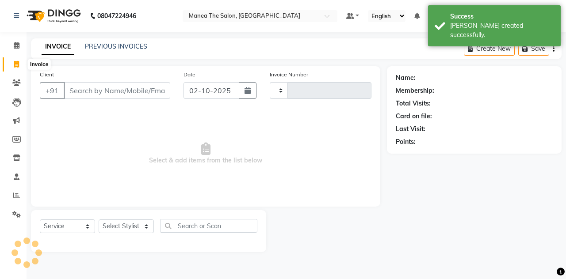
type input "1864"
select select "7688"
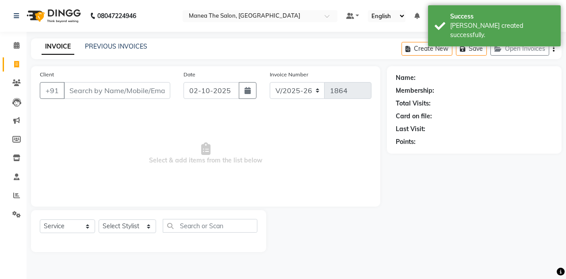
click at [93, 88] on input "Client" at bounding box center [117, 90] width 107 height 17
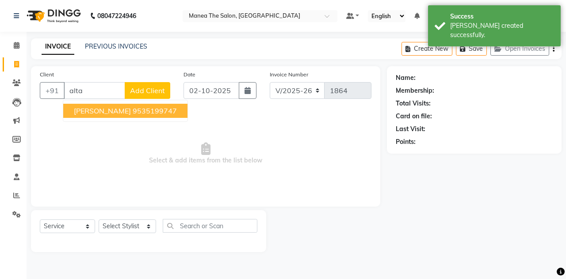
click at [133, 108] on ngb-highlight "9535199747" at bounding box center [155, 111] width 44 height 9
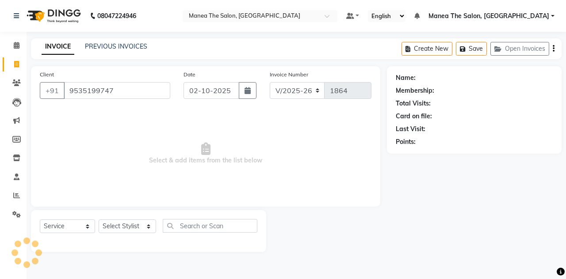
type input "9535199747"
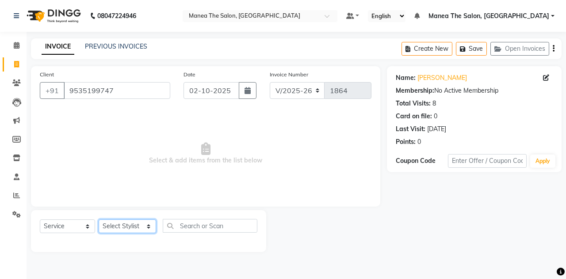
click at [116, 226] on select "Select Stylist aalam [PERSON_NAME] [PERSON_NAME] The Salon, [GEOGRAPHIC_DATA] […" at bounding box center [127, 227] width 57 height 14
select select "68363"
click at [99, 220] on select "Select Stylist aalam [PERSON_NAME] [PERSON_NAME] The Salon, [GEOGRAPHIC_DATA] […" at bounding box center [127, 227] width 57 height 14
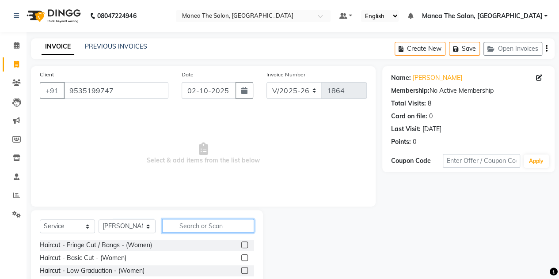
click at [190, 224] on input "text" at bounding box center [208, 226] width 92 height 14
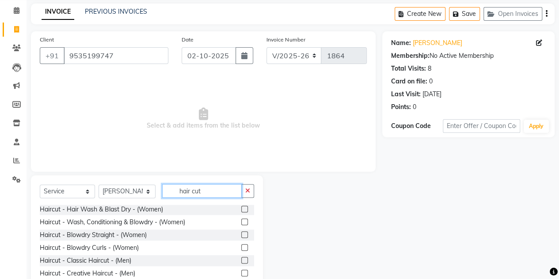
scroll to position [105, 0]
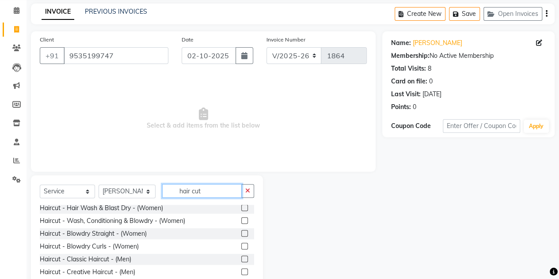
type input "hair cut"
click at [241, 258] on label at bounding box center [244, 259] width 7 height 7
click at [241, 258] on input "checkbox" at bounding box center [244, 260] width 6 height 6
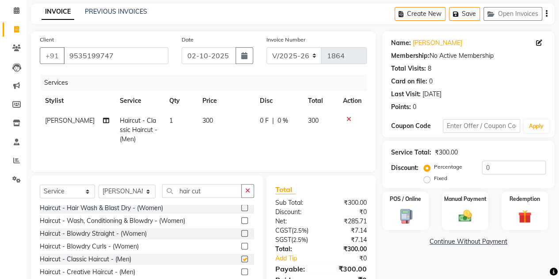
checkbox input "false"
click at [253, 191] on button "button" at bounding box center [247, 191] width 13 height 14
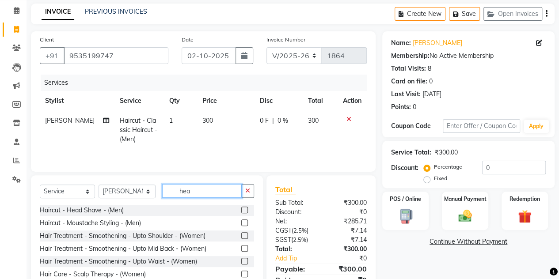
scroll to position [0, 0]
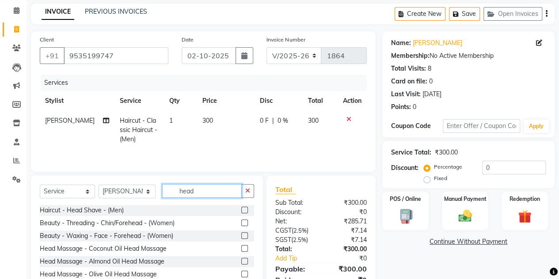
type input "head"
click at [241, 247] on label at bounding box center [244, 248] width 7 height 7
click at [241, 247] on input "checkbox" at bounding box center [244, 249] width 6 height 6
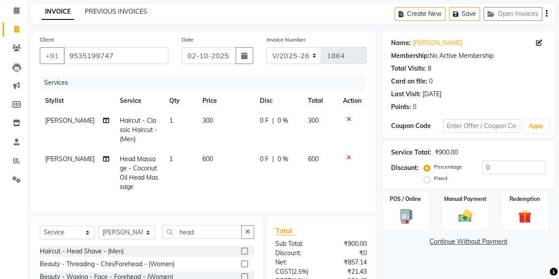
checkbox input "false"
click at [347, 157] on icon at bounding box center [348, 158] width 5 height 6
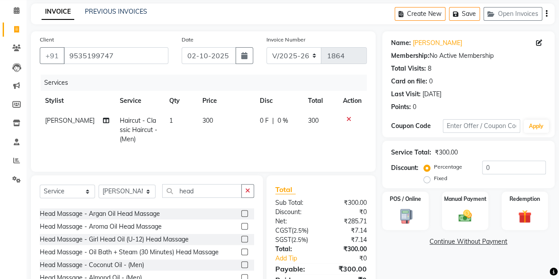
scroll to position [83, 0]
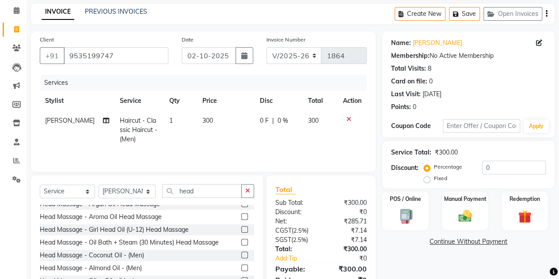
click at [241, 252] on label at bounding box center [244, 255] width 7 height 7
click at [241, 253] on input "checkbox" at bounding box center [244, 256] width 6 height 6
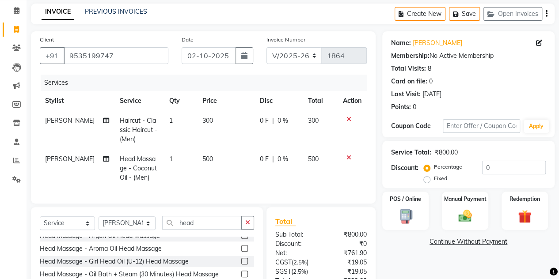
checkbox input "false"
click at [443, 223] on div "Manual Payment" at bounding box center [465, 211] width 48 height 40
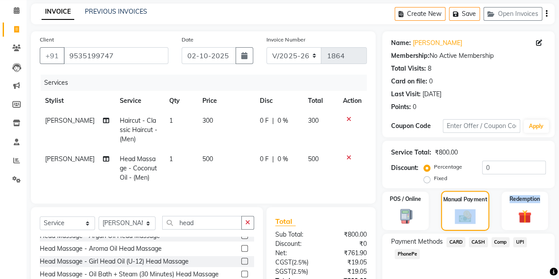
click at [443, 223] on div "Manual Payment" at bounding box center [465, 211] width 48 height 40
click at [476, 244] on span "CASH" at bounding box center [478, 242] width 19 height 10
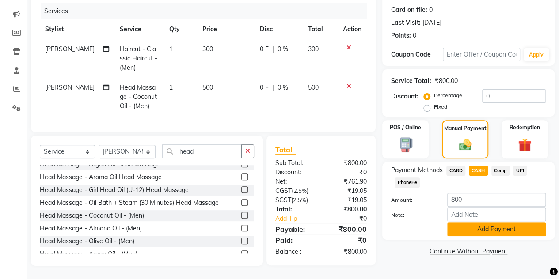
click at [476, 223] on button "Add Payment" at bounding box center [496, 230] width 99 height 14
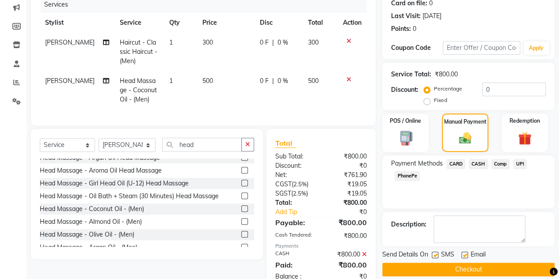
scroll to position [143, 0]
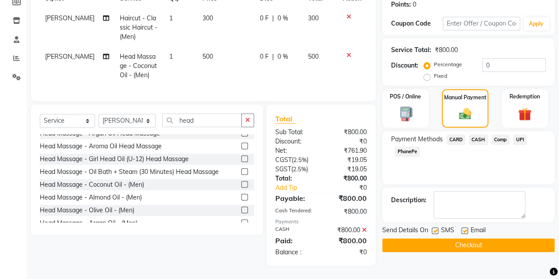
click at [453, 239] on button "Checkout" at bounding box center [468, 246] width 172 height 14
